Goal: Task Accomplishment & Management: Manage account settings

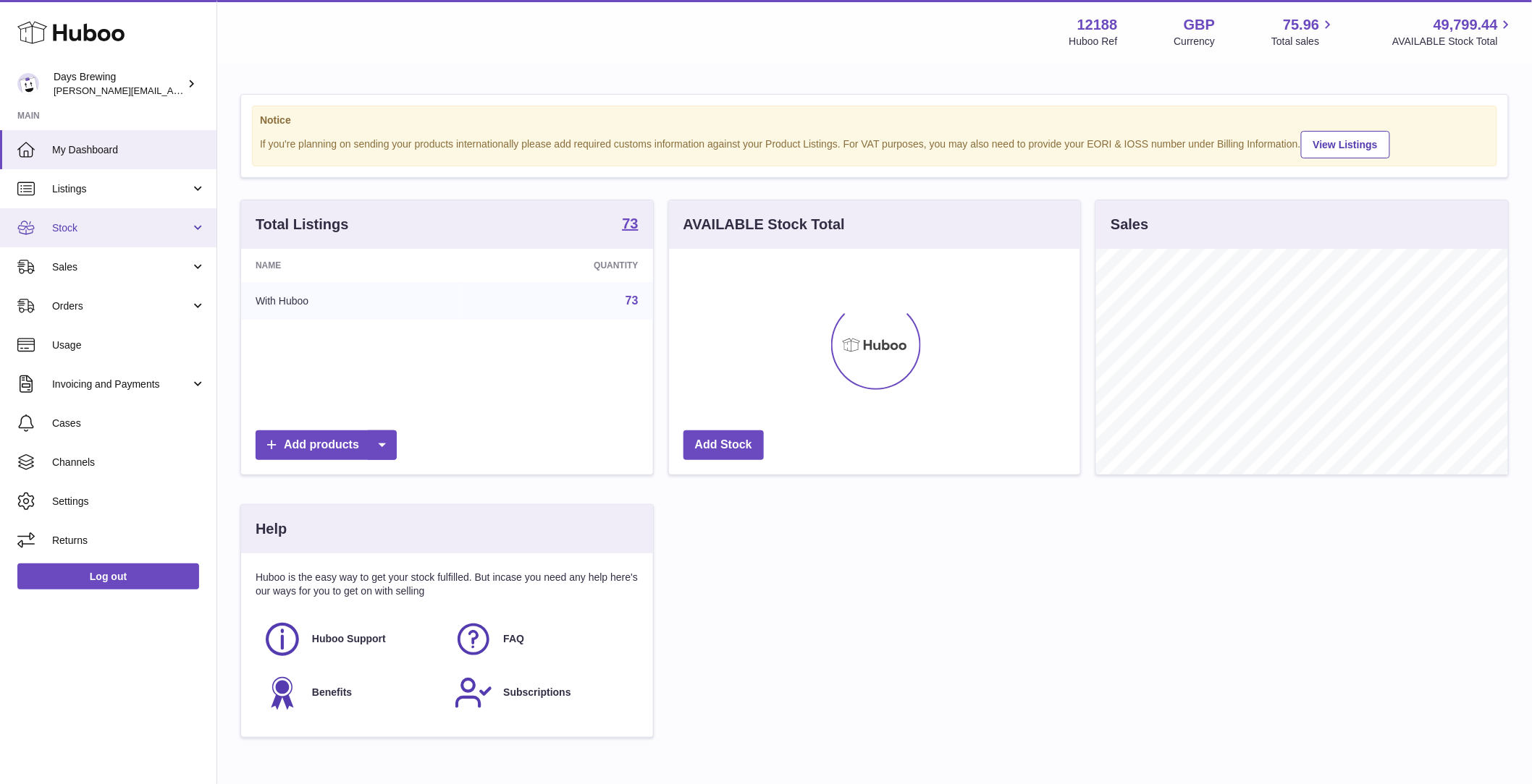
scroll to position [226, 415]
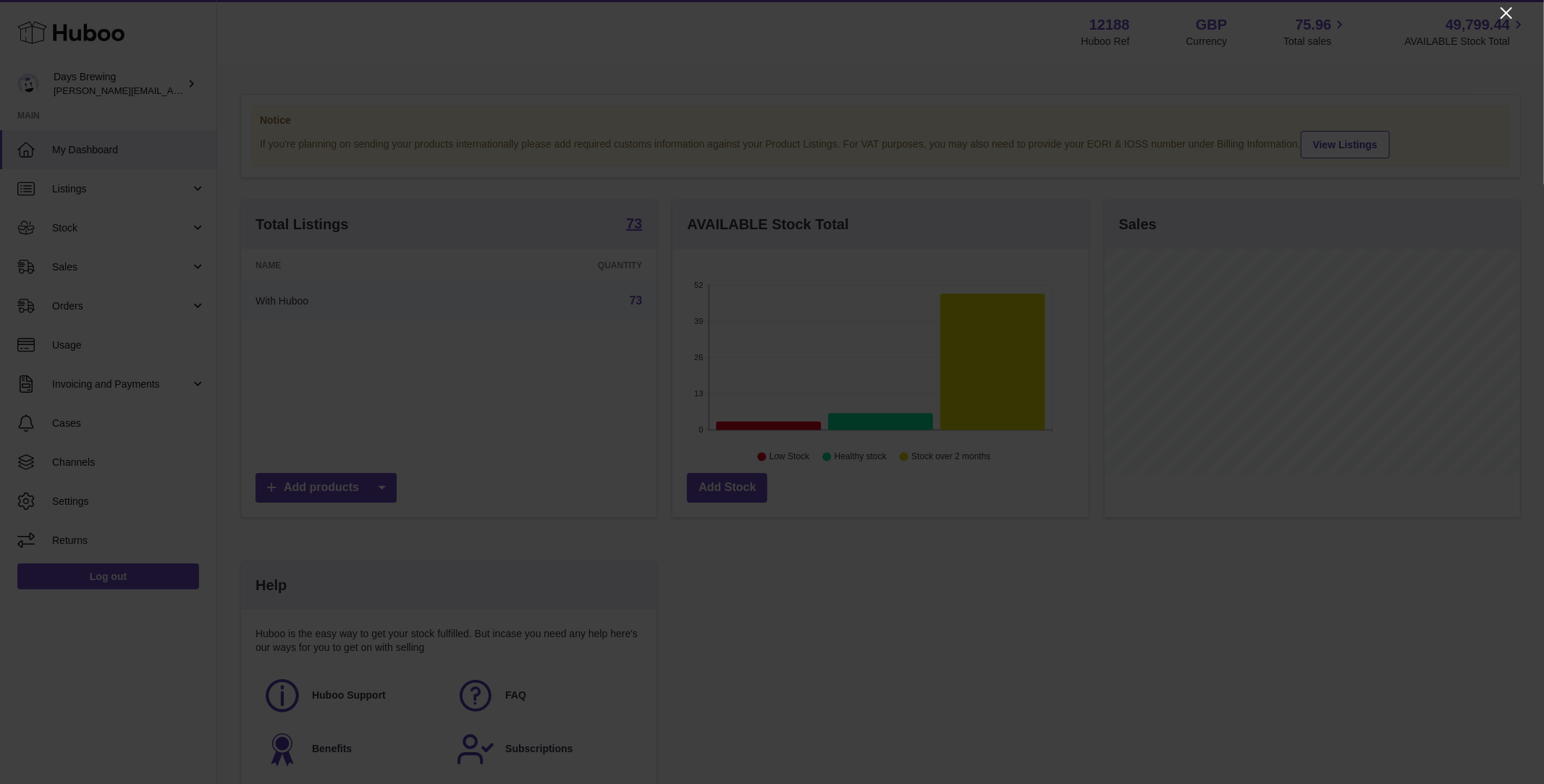
click at [1505, 14] on icon "Close" at bounding box center [1506, 13] width 12 height 12
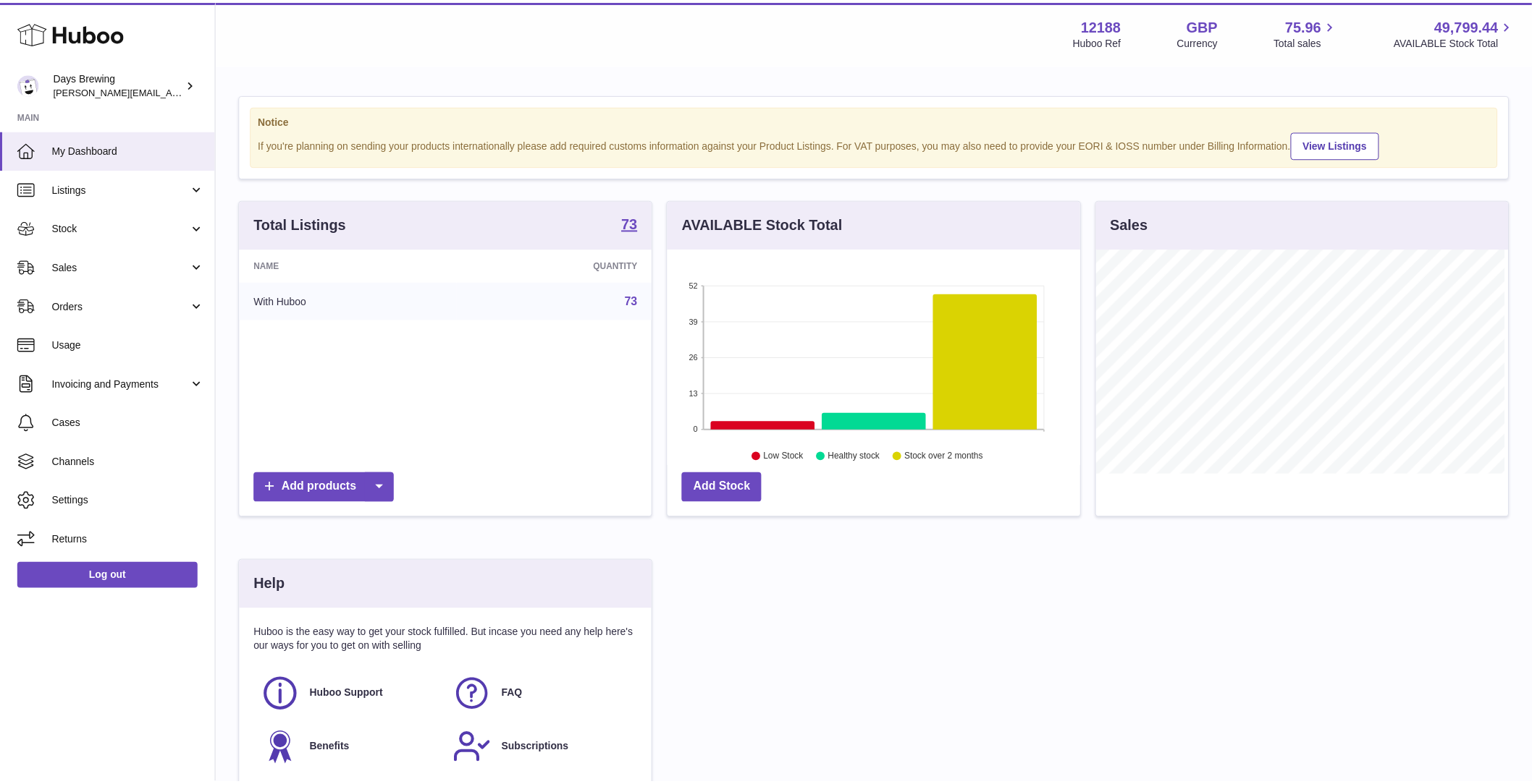
scroll to position [723343, 723544]
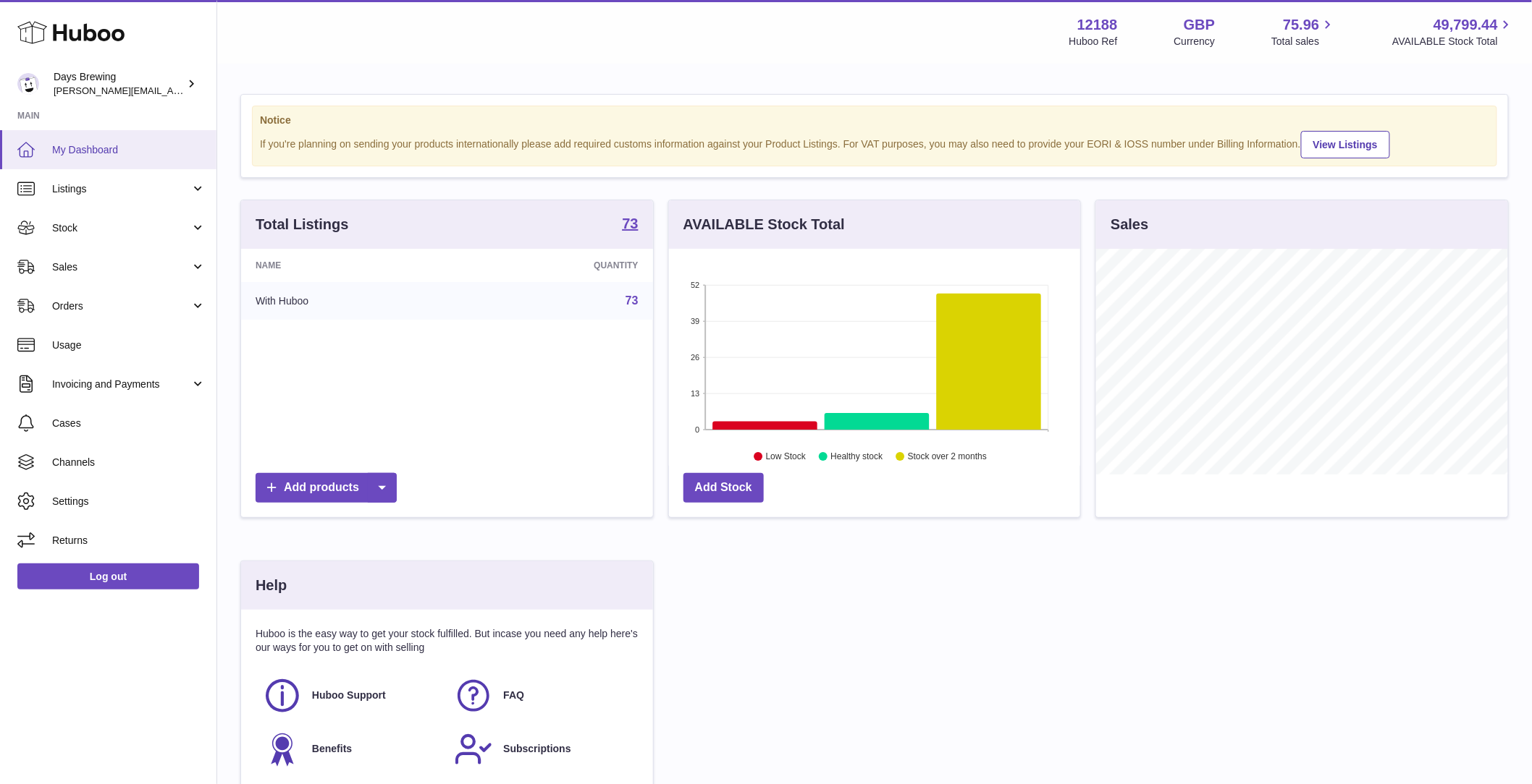
click at [131, 165] on link "My Dashboard" at bounding box center [108, 150] width 217 height 39
click at [126, 174] on link "Listings" at bounding box center [108, 188] width 217 height 39
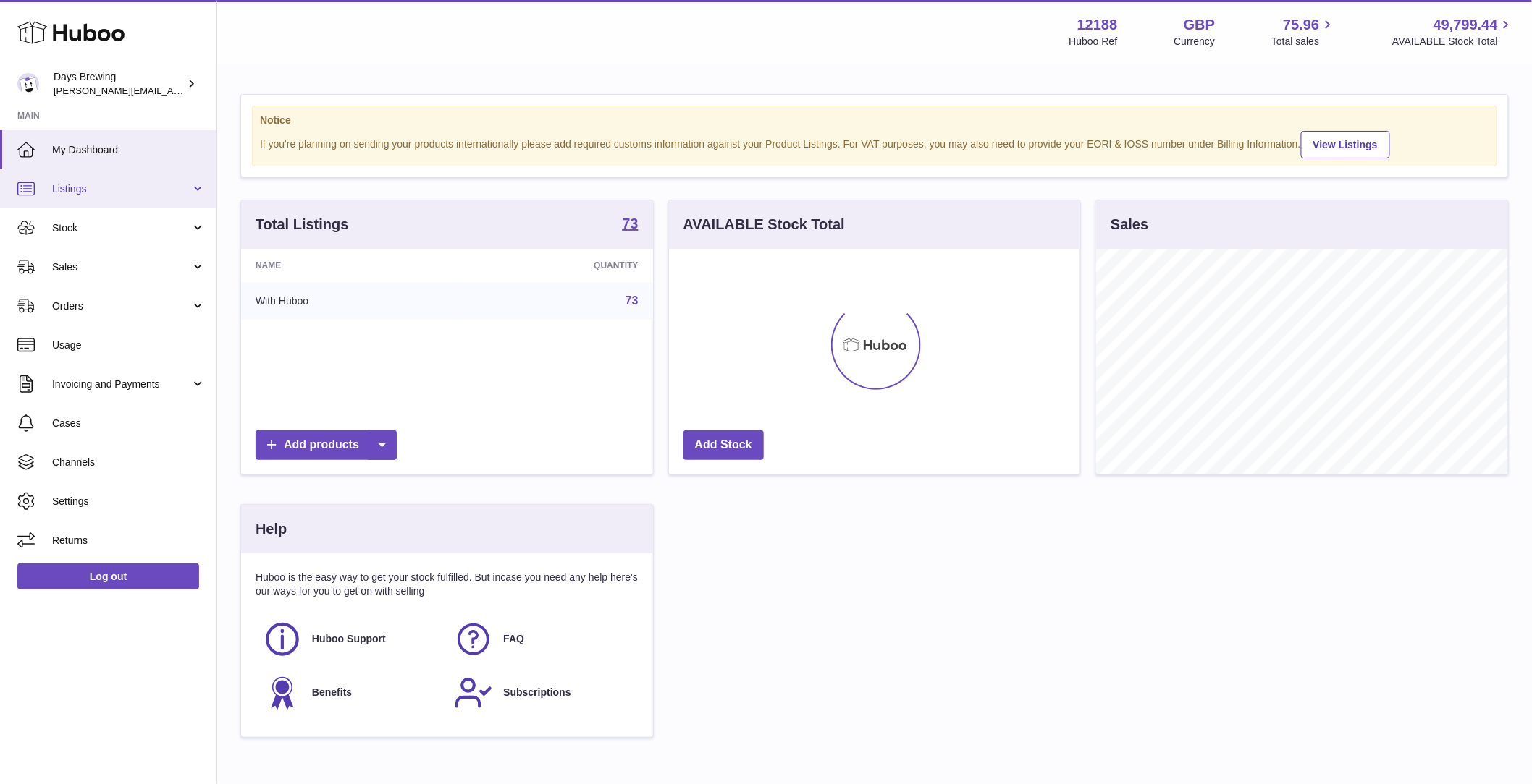
scroll to position [226, 411]
click at [103, 179] on link "Listings" at bounding box center [108, 188] width 217 height 39
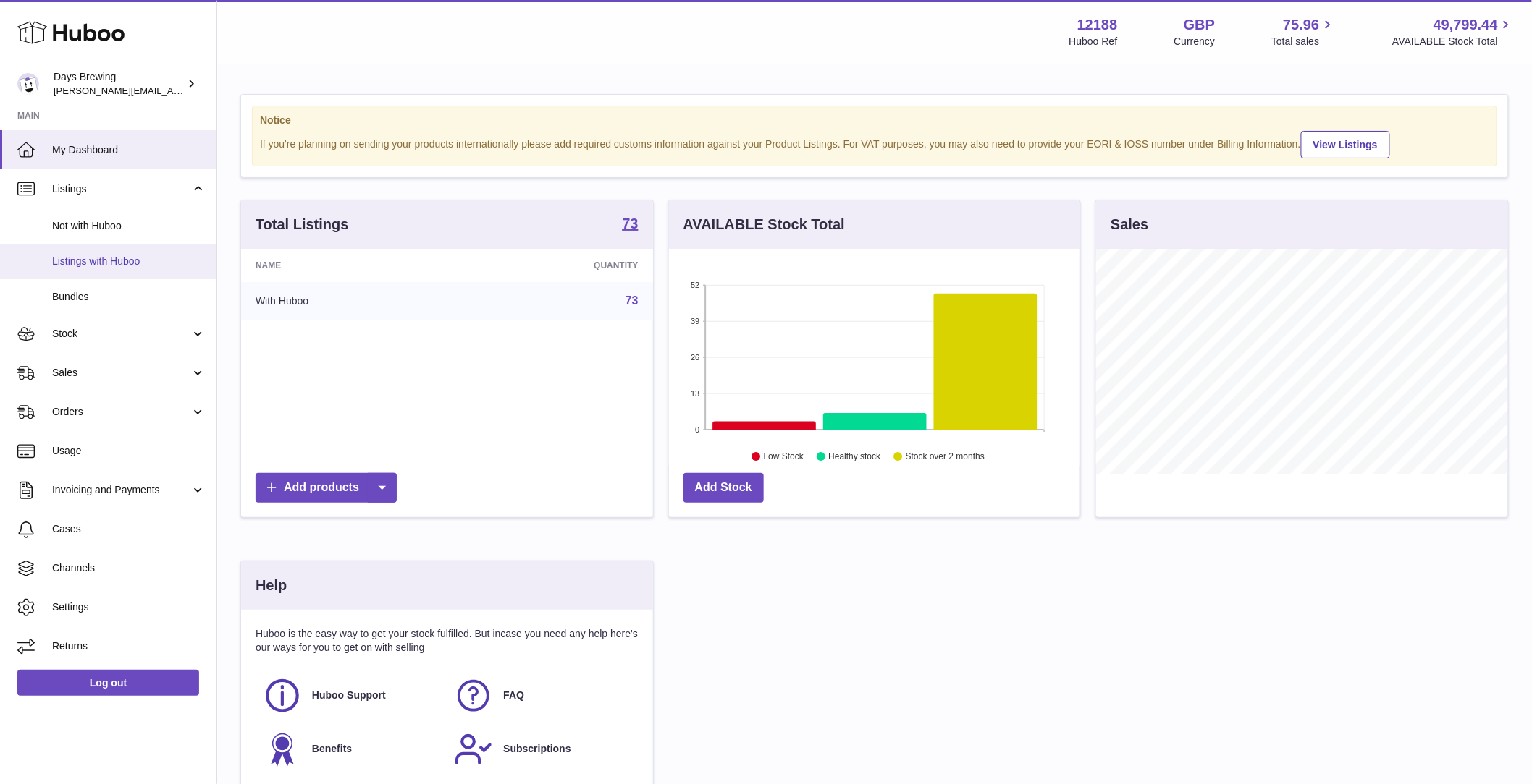
click at [131, 259] on span "Listings with Huboo" at bounding box center [128, 261] width 153 height 13
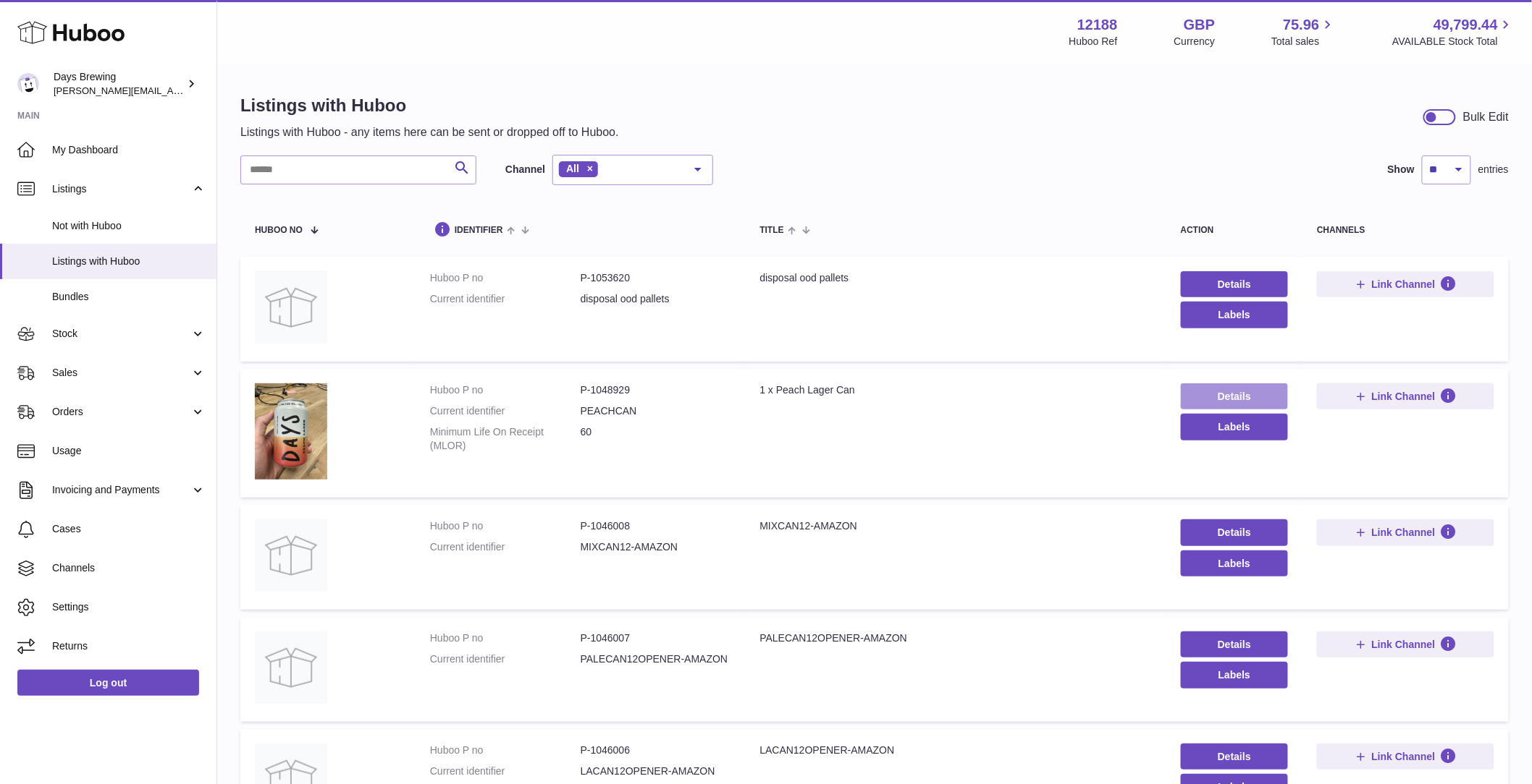
click at [1231, 394] on link "Details" at bounding box center [1234, 396] width 108 height 26
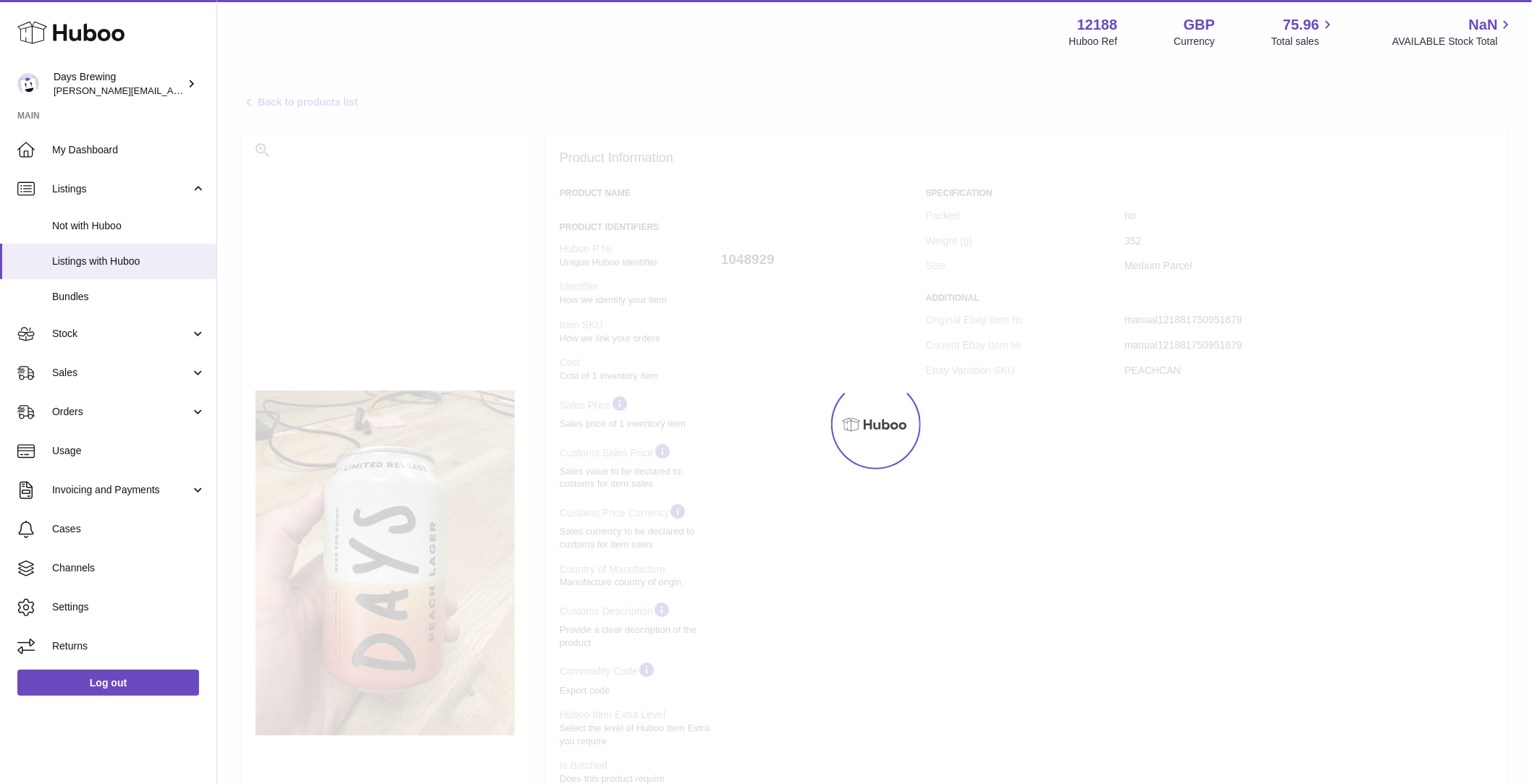
select select "***"
select select "****"
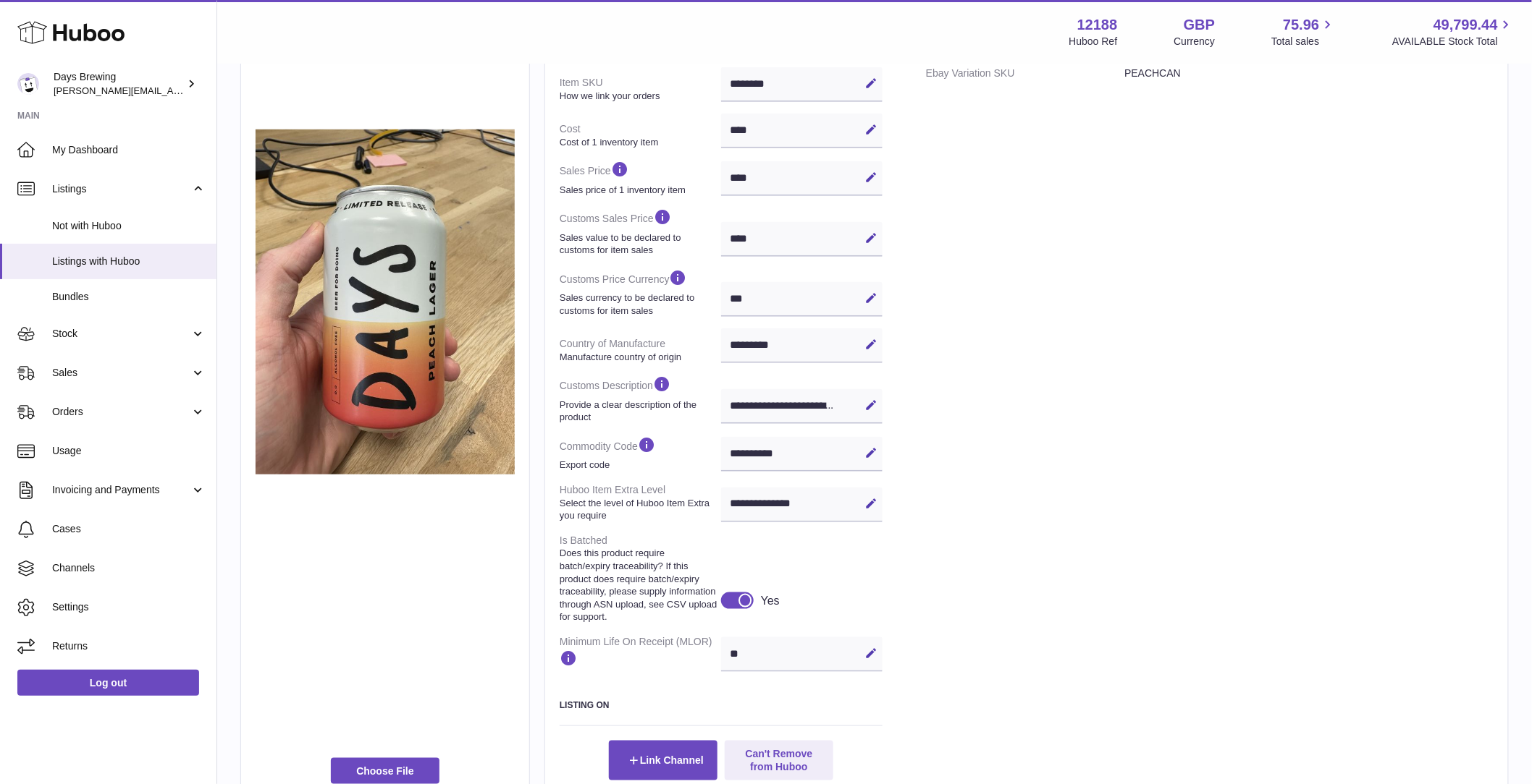
scroll to position [298, 0]
